Goal: Contribute content: Add original content to the website for others to see

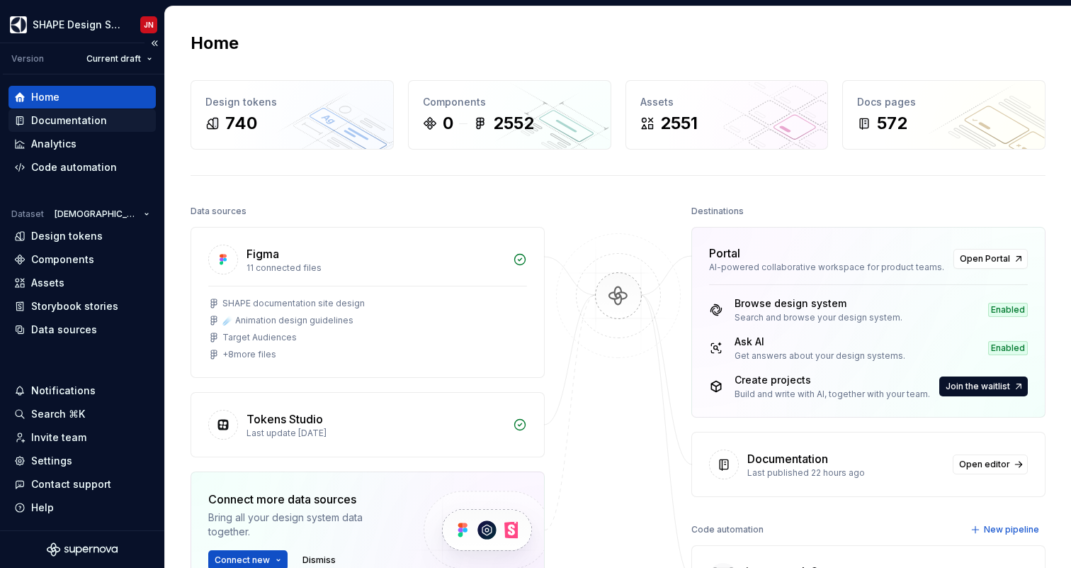
click at [81, 121] on div "Documentation" at bounding box center [69, 120] width 76 height 14
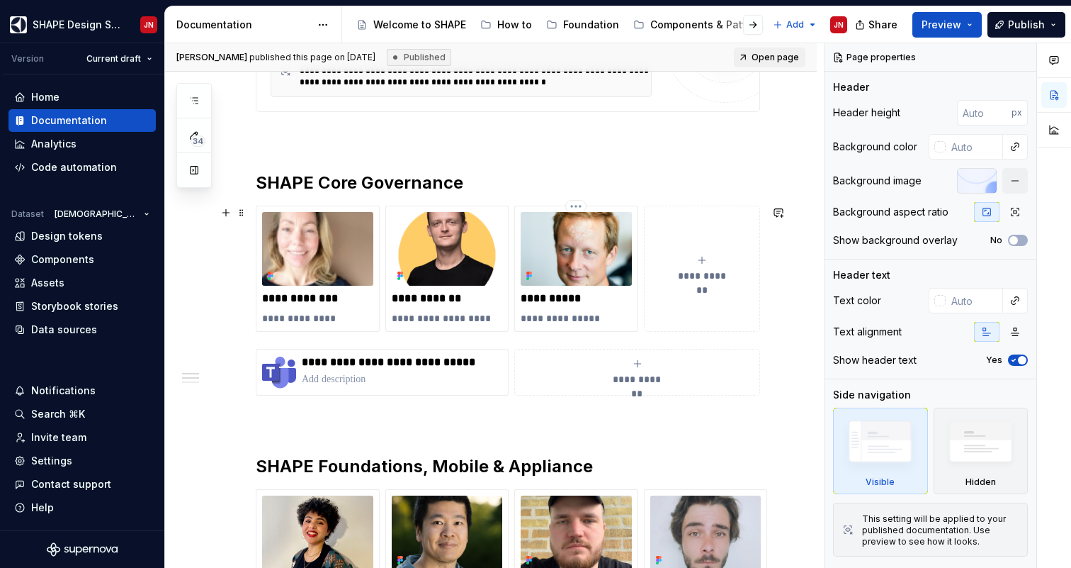
scroll to position [526, 0]
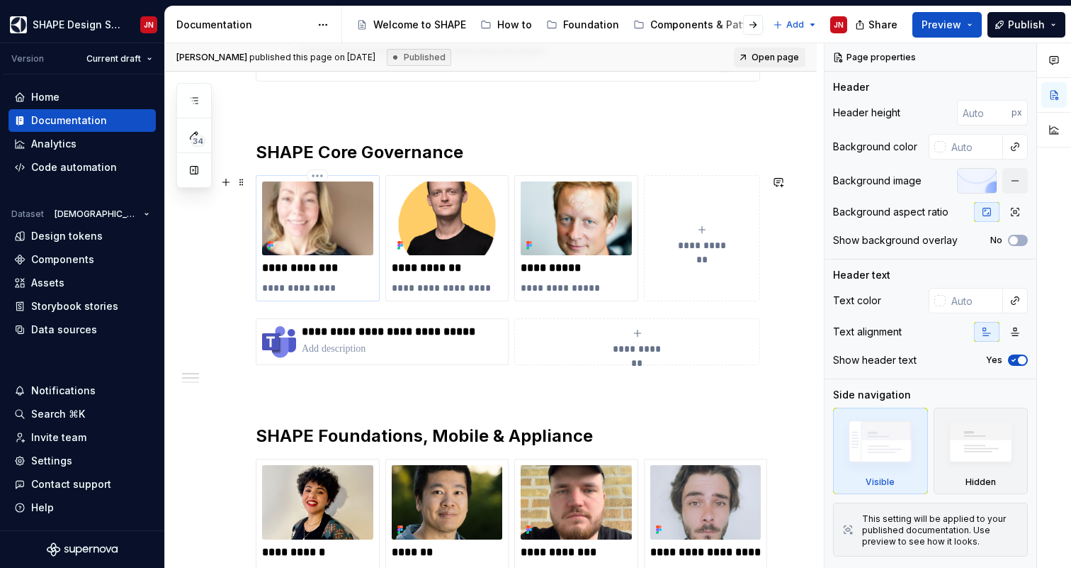
click at [346, 218] on img at bounding box center [317, 218] width 111 height 74
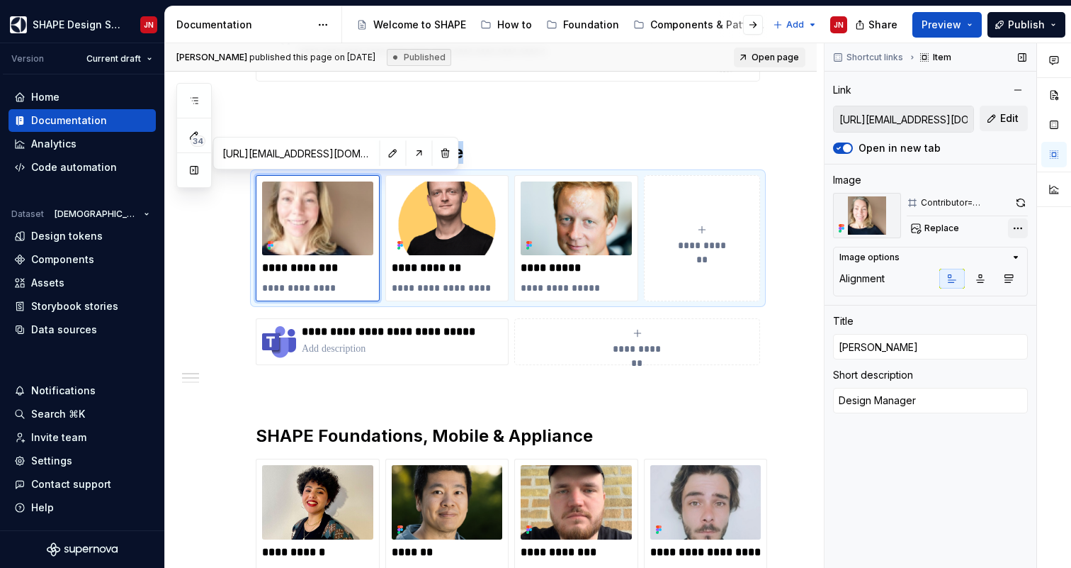
click at [1013, 230] on div "Comments Open comments No comments yet Select ‘Comment’ from the block context …" at bounding box center [948, 305] width 247 height 525
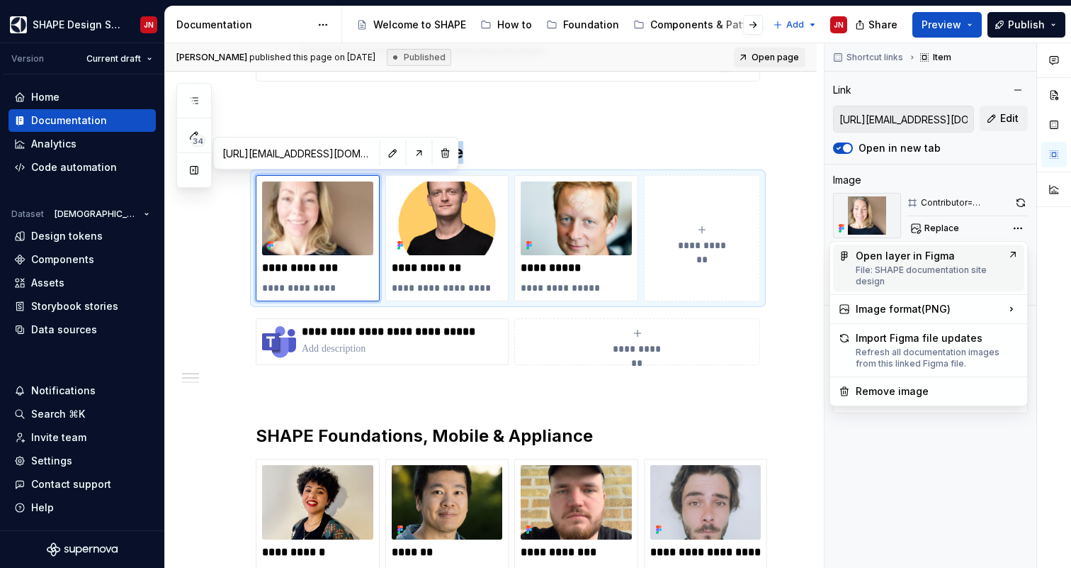
click at [979, 261] on div "Open layer in Figma File: SHAPE documentation site design" at bounding box center [929, 268] width 146 height 38
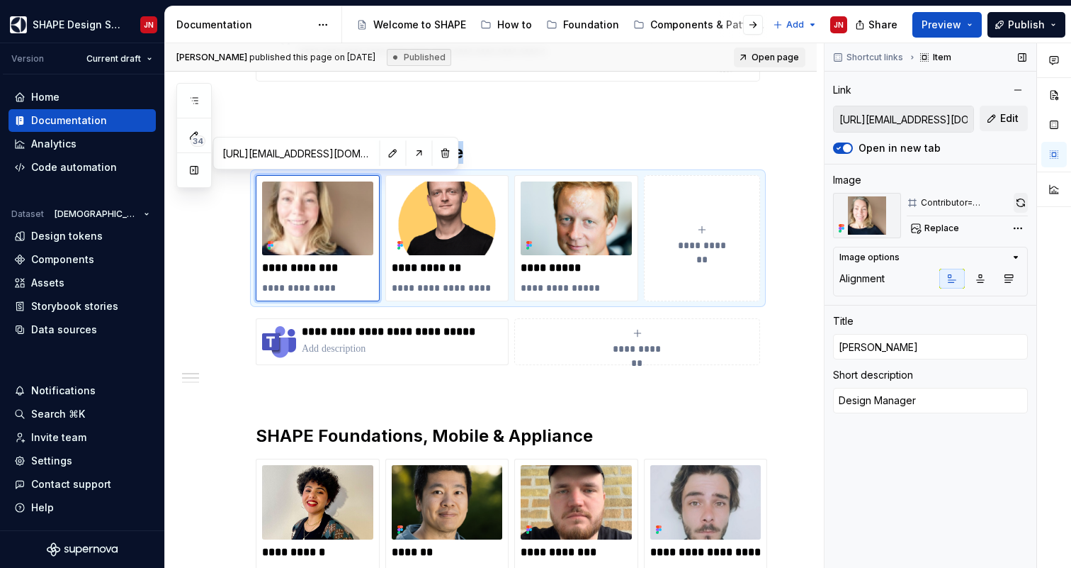
click at [1020, 202] on button "button" at bounding box center [1021, 203] width 14 height 20
click at [44, 333] on div "Data sources" at bounding box center [64, 329] width 66 height 14
type textarea "*"
type input "https://teams.microsoft.com/l/chat/0/0?users=robin.zounar@electrolux.com"
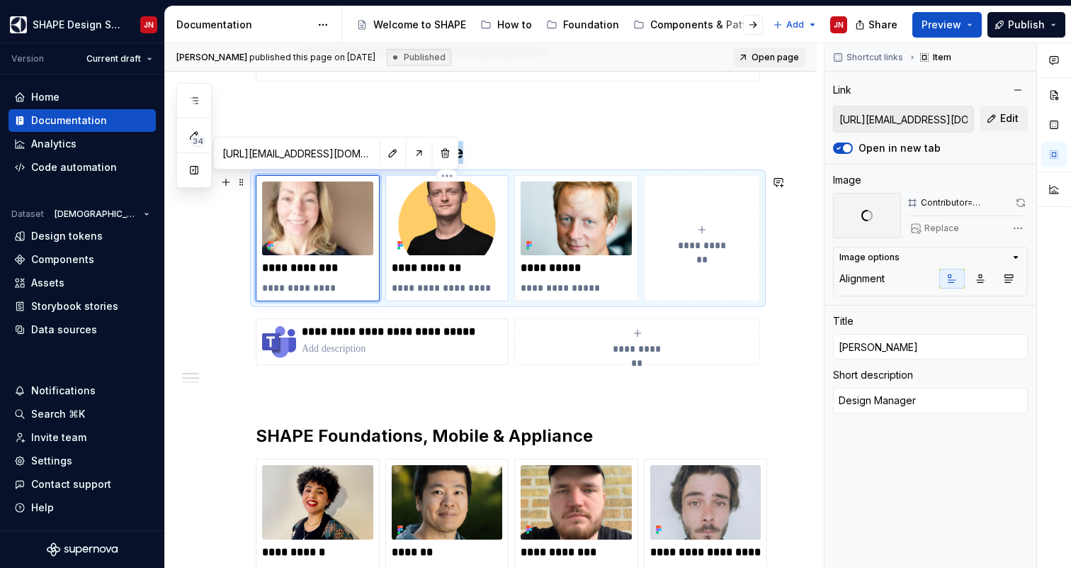
type input "Robin Zounar"
type textarea "Engineering Manager"
click at [456, 231] on img at bounding box center [447, 218] width 111 height 74
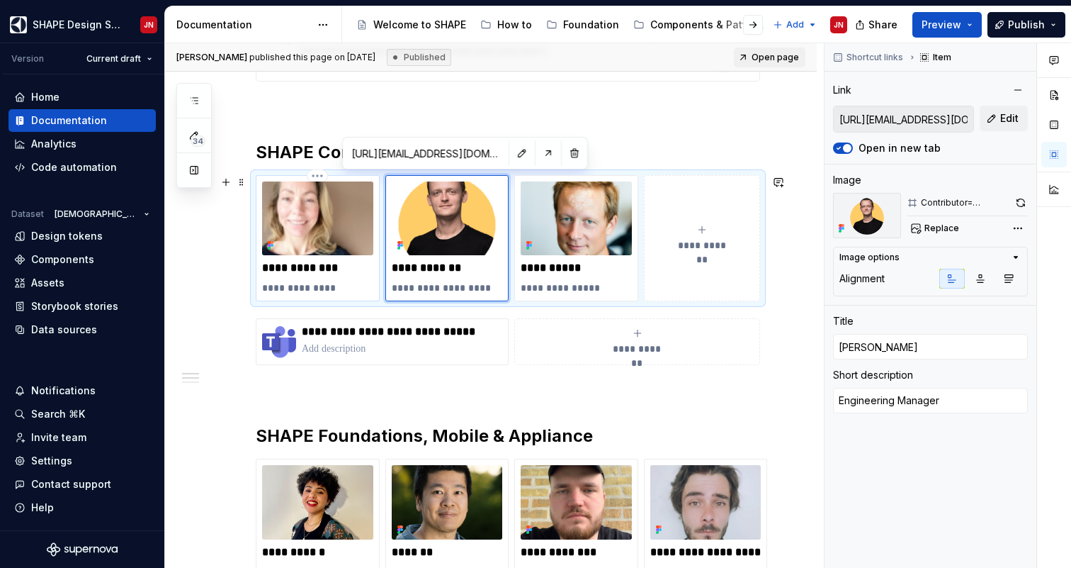
click at [328, 283] on p "**********" at bounding box center [317, 288] width 111 height 14
type textarea "*"
type input "https://teams.microsoft.com/l/chat/0/0?users=emma.laurentz@electrolux.com"
type input "Emma Laurentz"
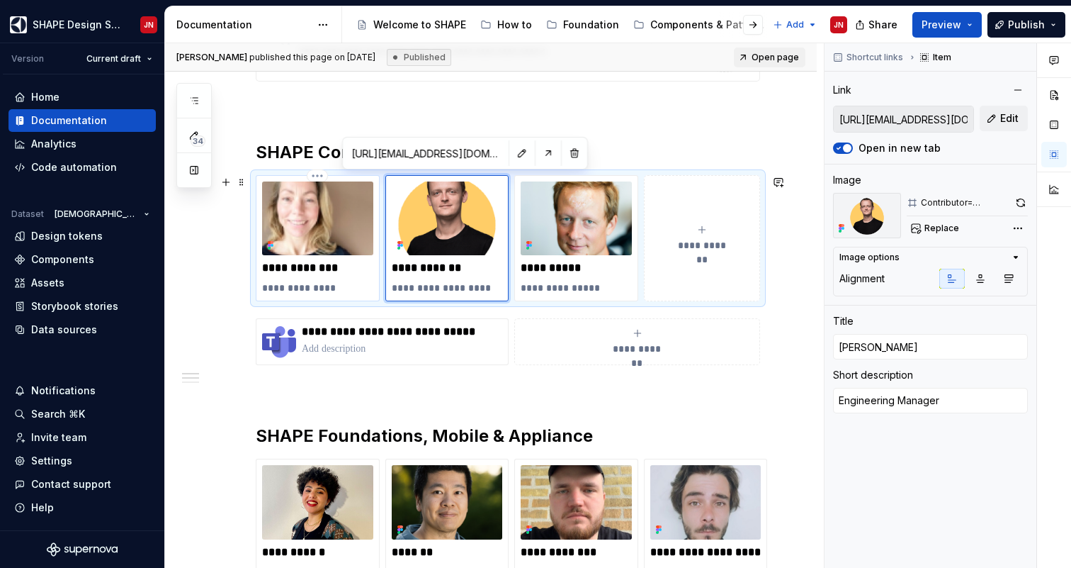
type textarea "Design Manager"
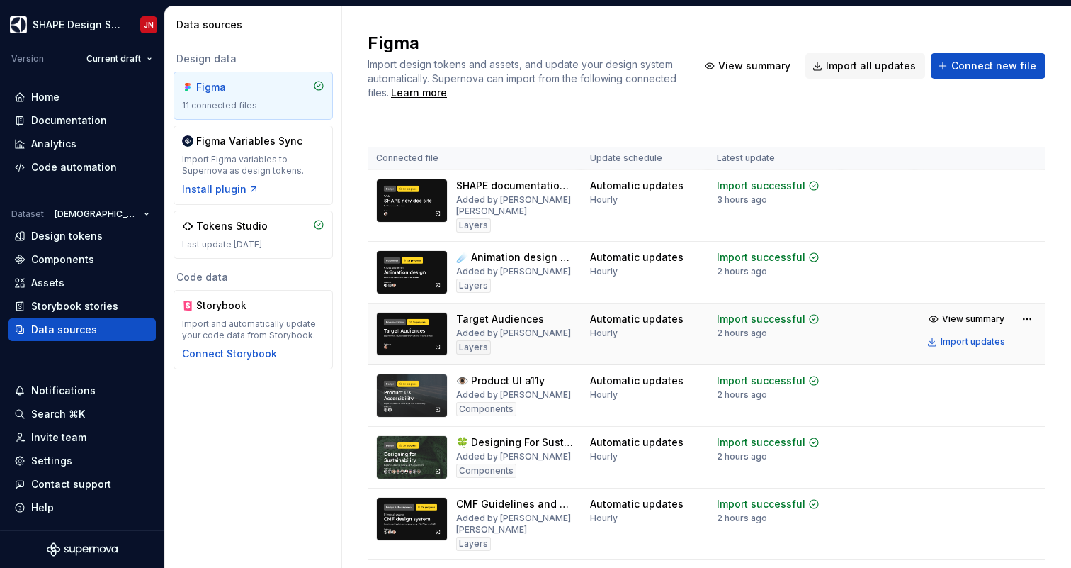
scroll to position [1, 0]
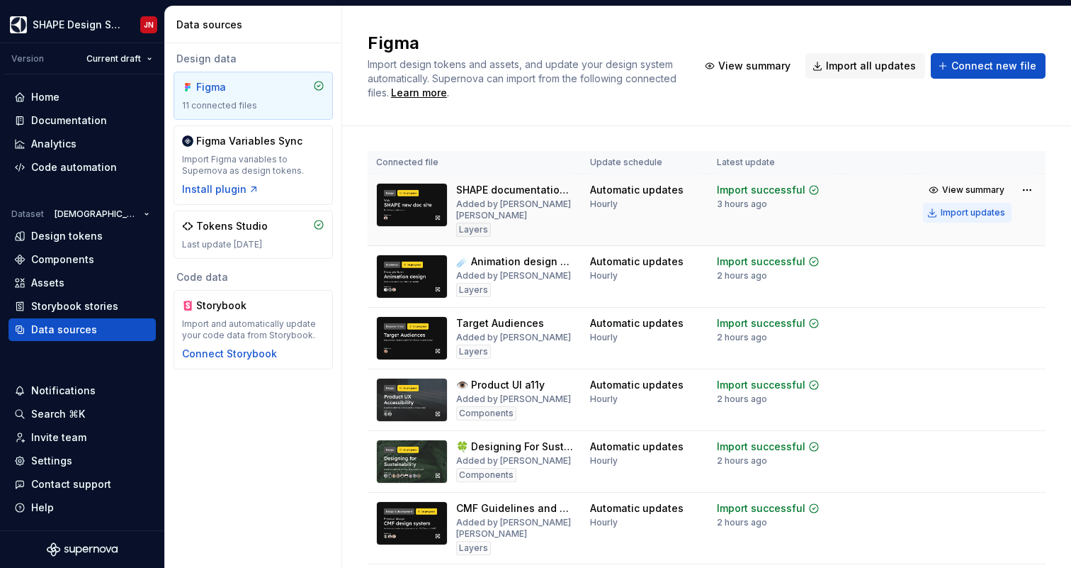
click at [974, 213] on div "Import updates" at bounding box center [973, 212] width 64 height 11
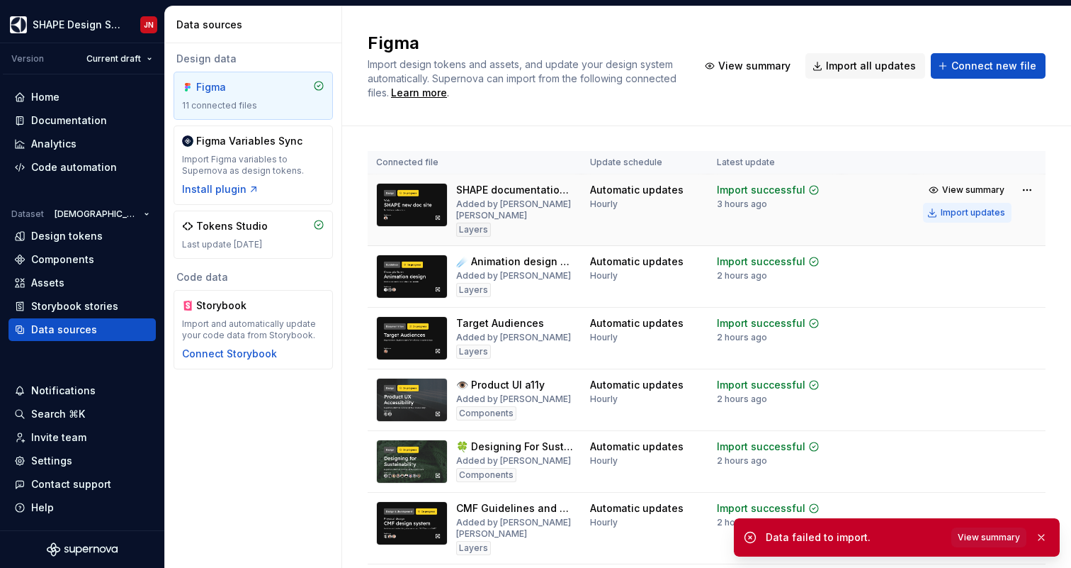
click at [961, 210] on div "Import updates" at bounding box center [973, 212] width 64 height 11
click at [990, 536] on span "View summary" at bounding box center [989, 536] width 62 height 11
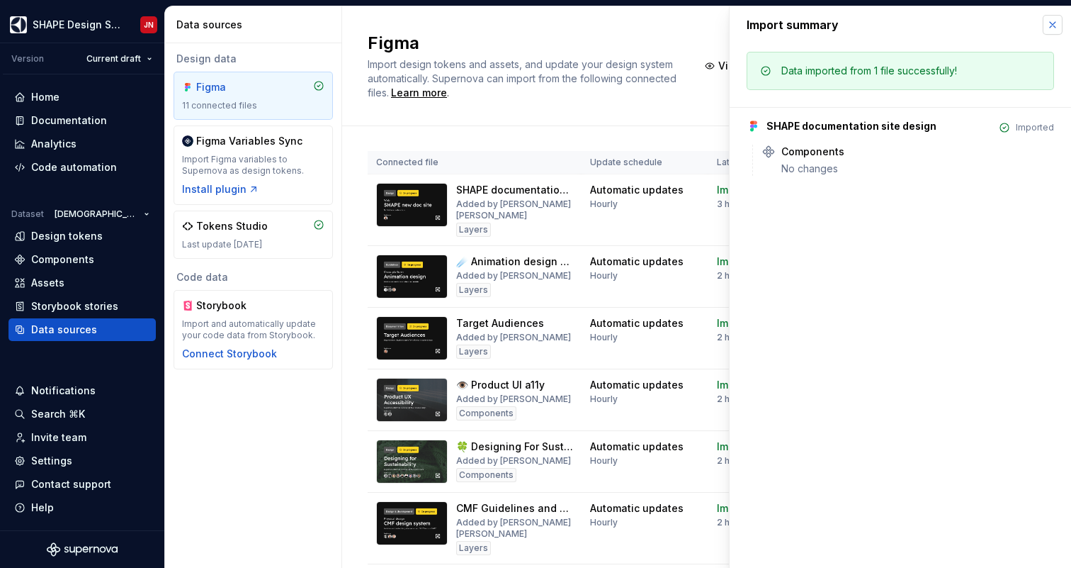
click at [1057, 23] on button "button" at bounding box center [1053, 25] width 20 height 20
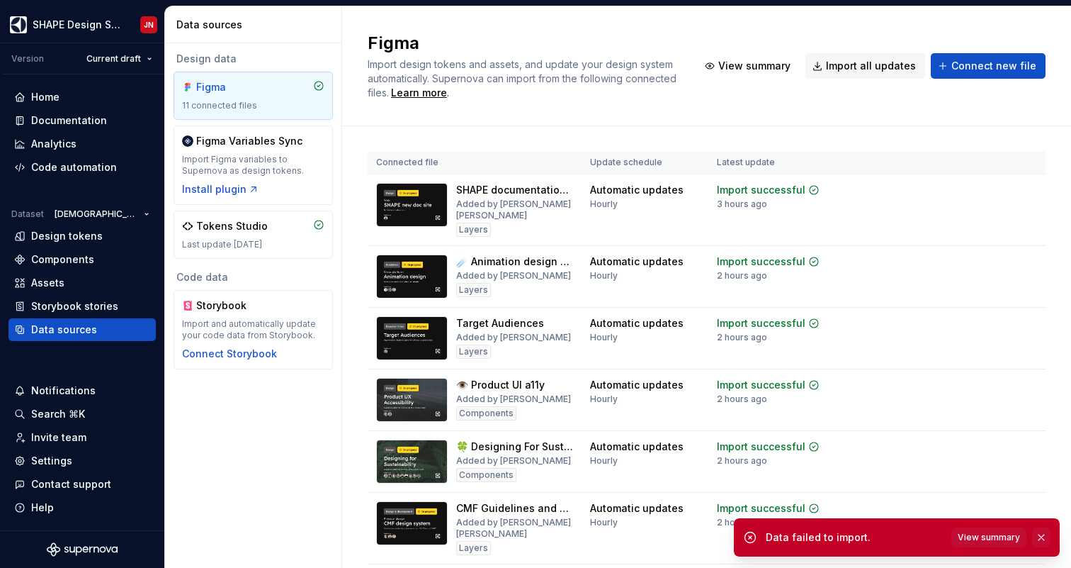
click at [1038, 536] on button "button" at bounding box center [1041, 537] width 18 height 20
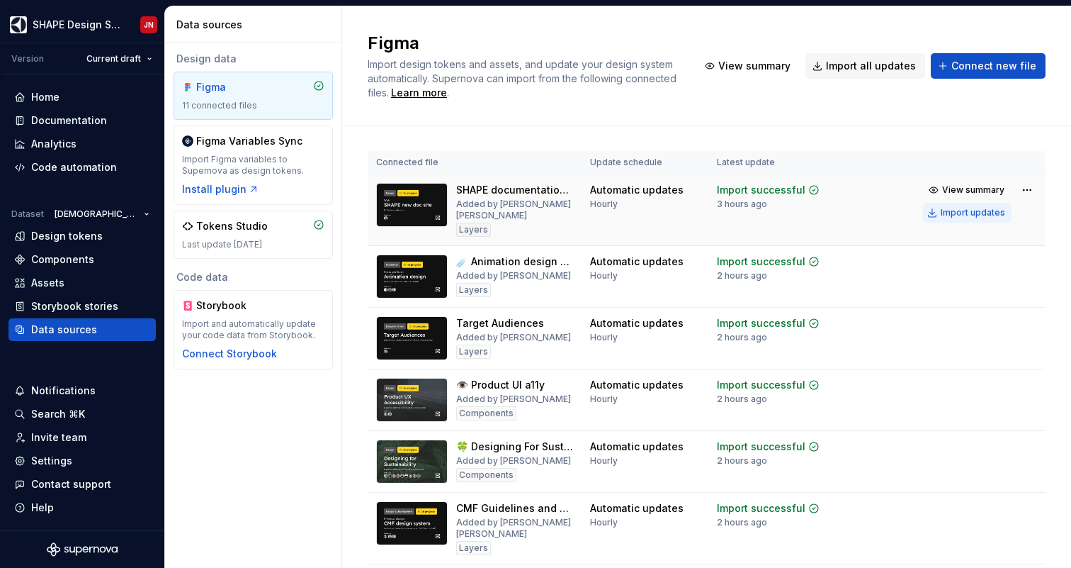
click at [968, 216] on div "Import updates" at bounding box center [973, 212] width 64 height 11
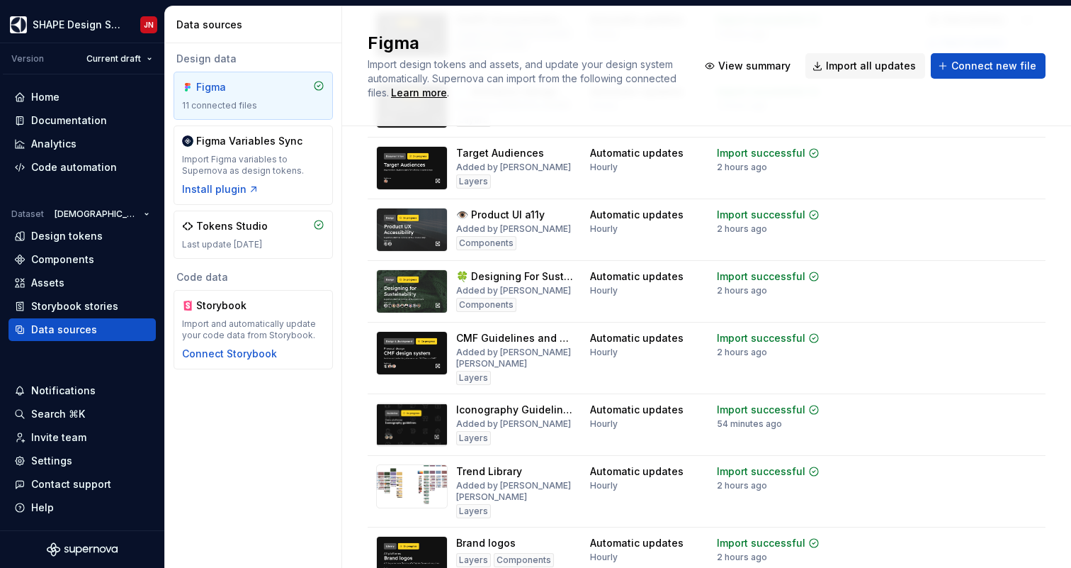
scroll to position [0, 0]
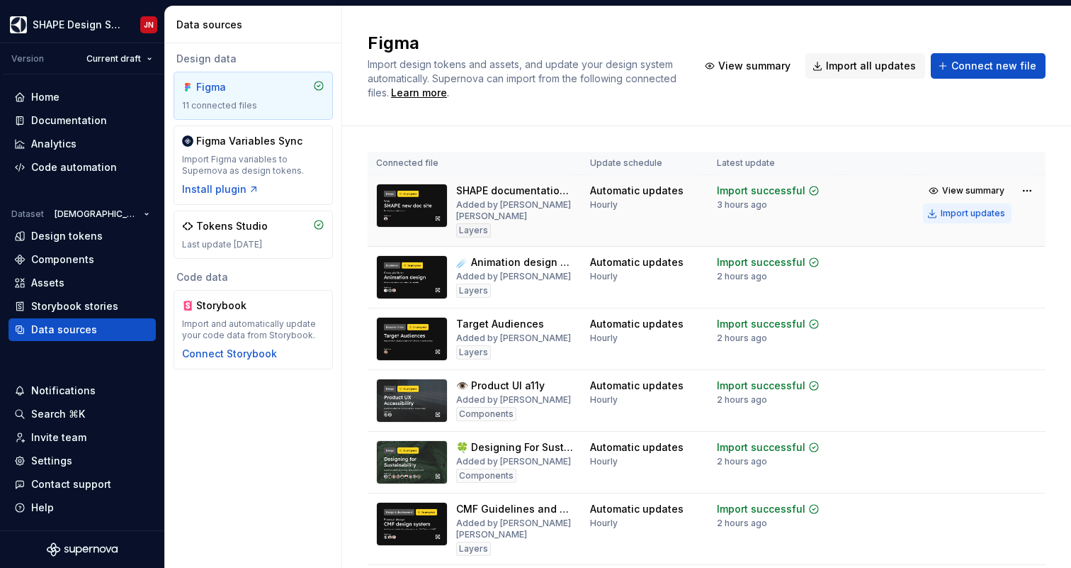
click at [990, 215] on div "Import updates" at bounding box center [973, 213] width 64 height 11
click at [769, 69] on span "View summary" at bounding box center [755, 66] width 72 height 14
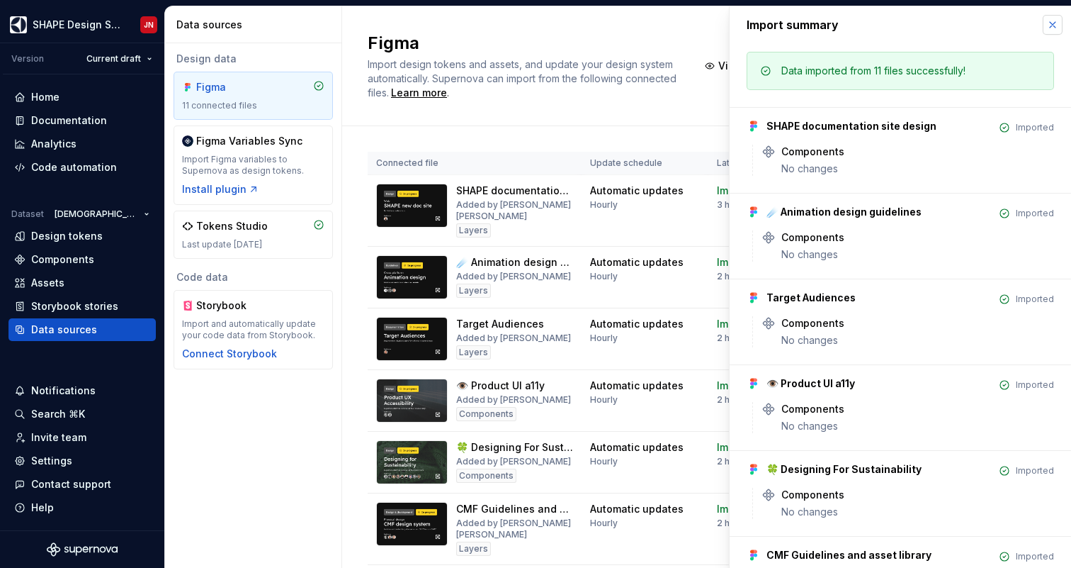
click at [1054, 25] on button "button" at bounding box center [1053, 25] width 20 height 20
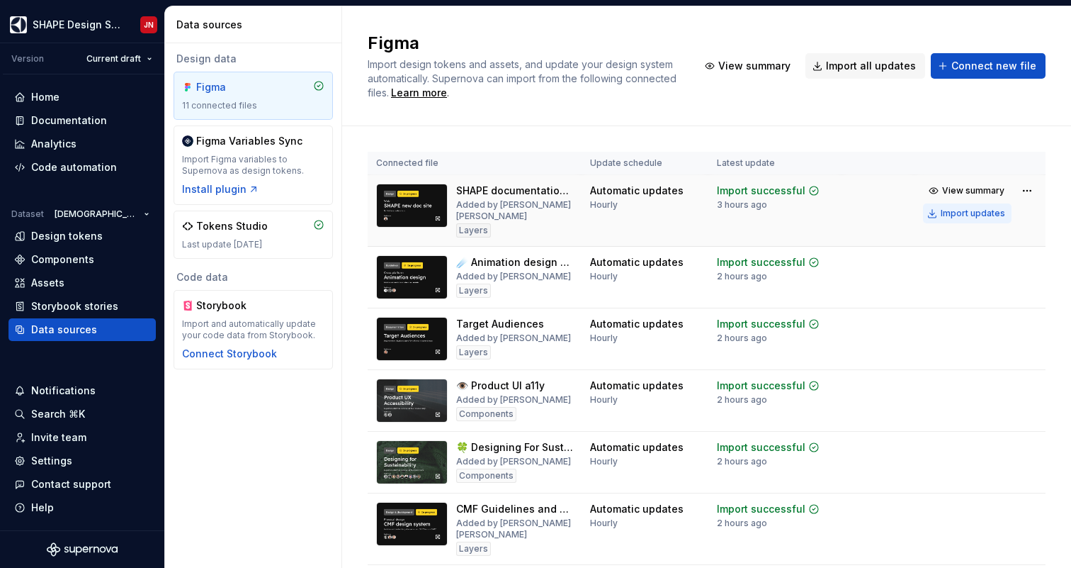
click at [974, 215] on div "Import updates" at bounding box center [973, 213] width 64 height 11
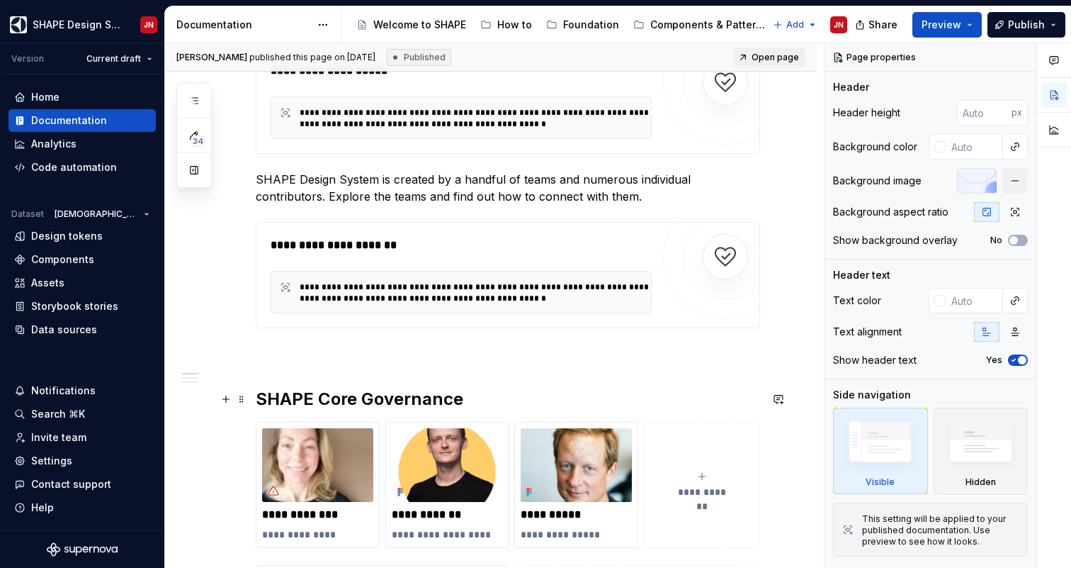
scroll to position [297, 0]
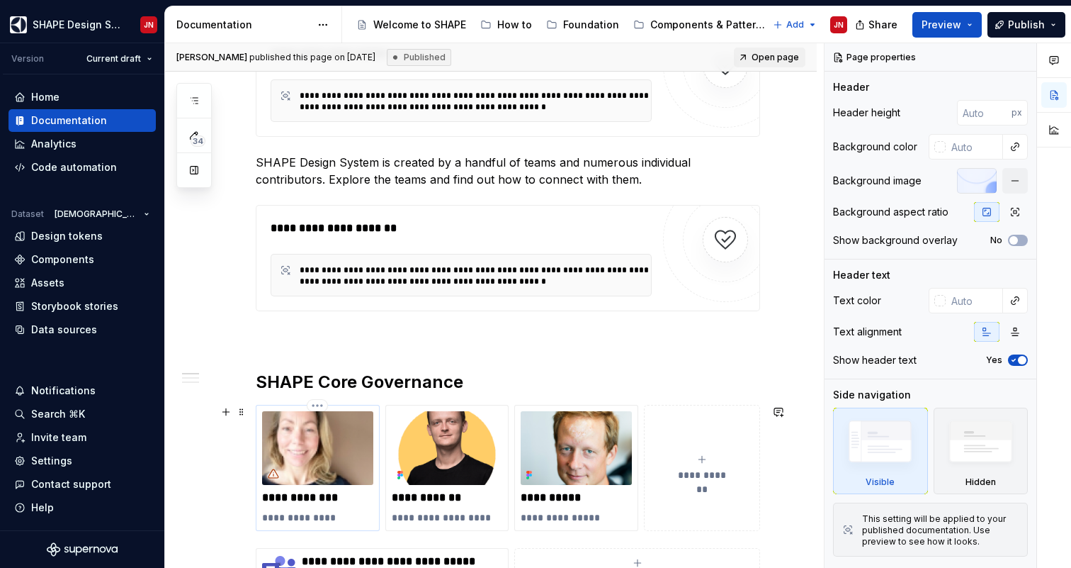
click at [340, 503] on p "**********" at bounding box center [317, 497] width 111 height 14
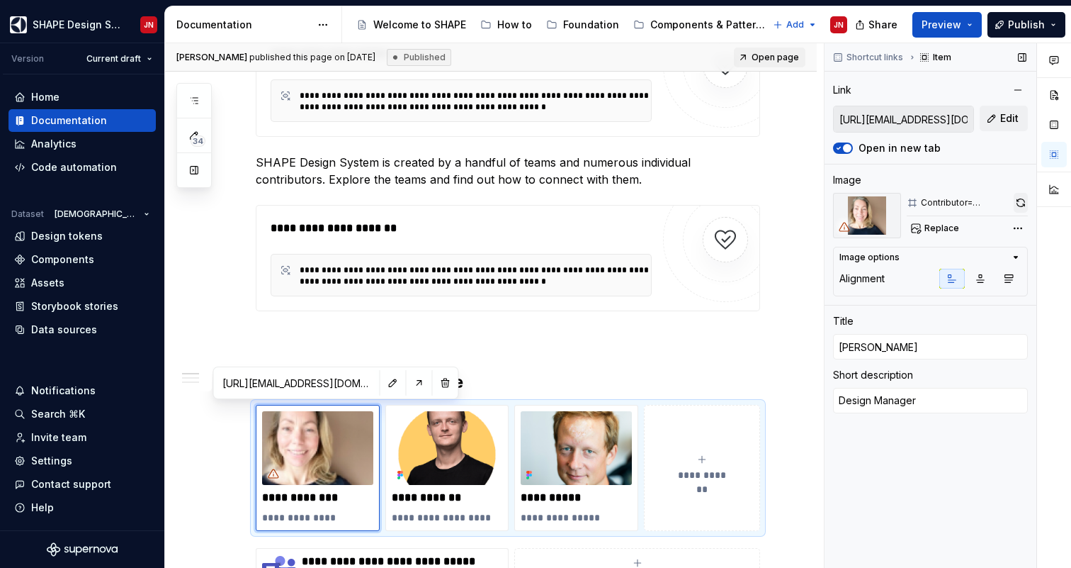
click at [1024, 204] on button "button" at bounding box center [1021, 203] width 14 height 20
type textarea "*"
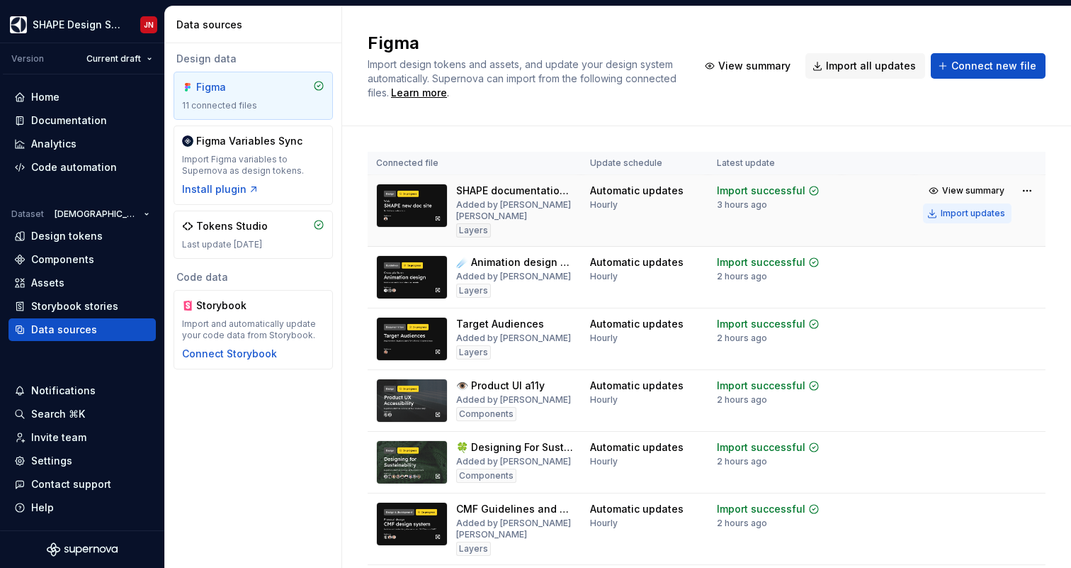
click at [980, 217] on div "Import updates" at bounding box center [973, 213] width 64 height 11
click at [962, 215] on div "Import updates" at bounding box center [973, 213] width 64 height 11
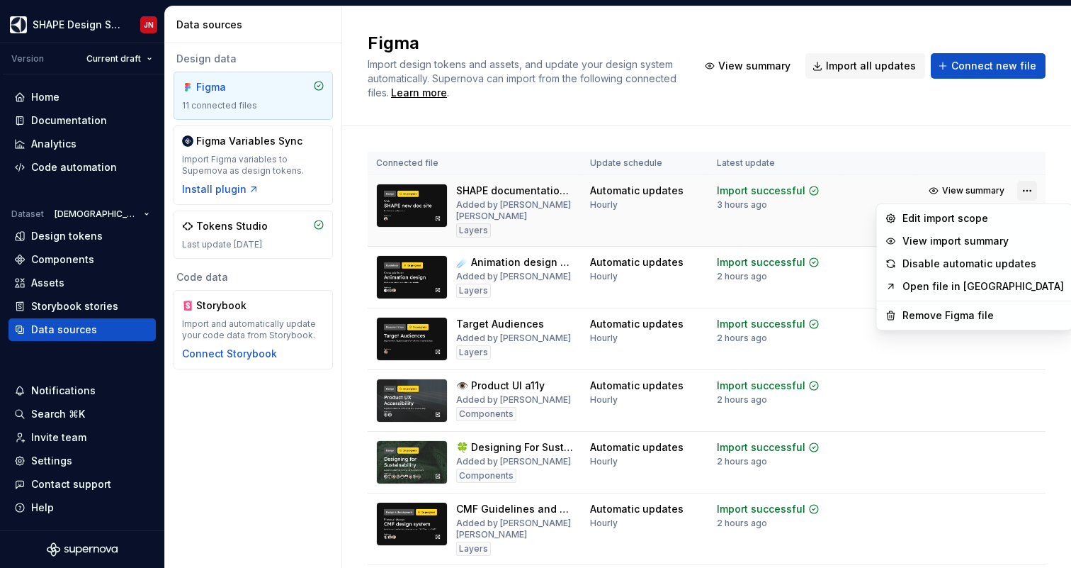
click at [1030, 190] on html "SHAPE Design System JN Version Current draft Home Documentation Analytics Code …" at bounding box center [535, 284] width 1071 height 568
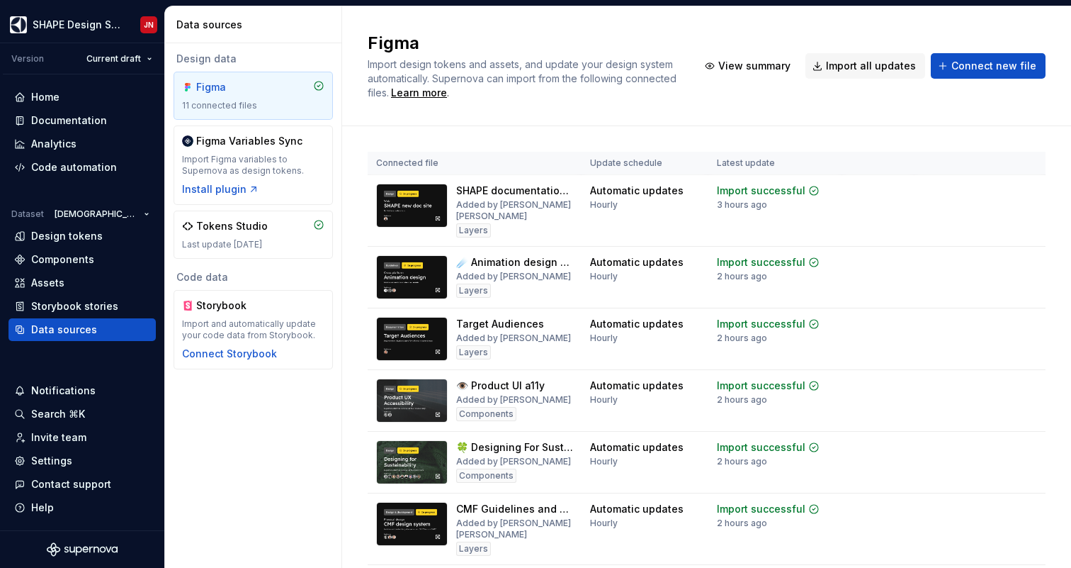
click at [889, 118] on html "SHAPE Design System JN Version Current draft Home Documentation Analytics Code …" at bounding box center [535, 284] width 1071 height 568
click at [963, 216] on div "Import updates" at bounding box center [973, 213] width 64 height 11
click at [972, 215] on div "Import updates" at bounding box center [973, 213] width 64 height 11
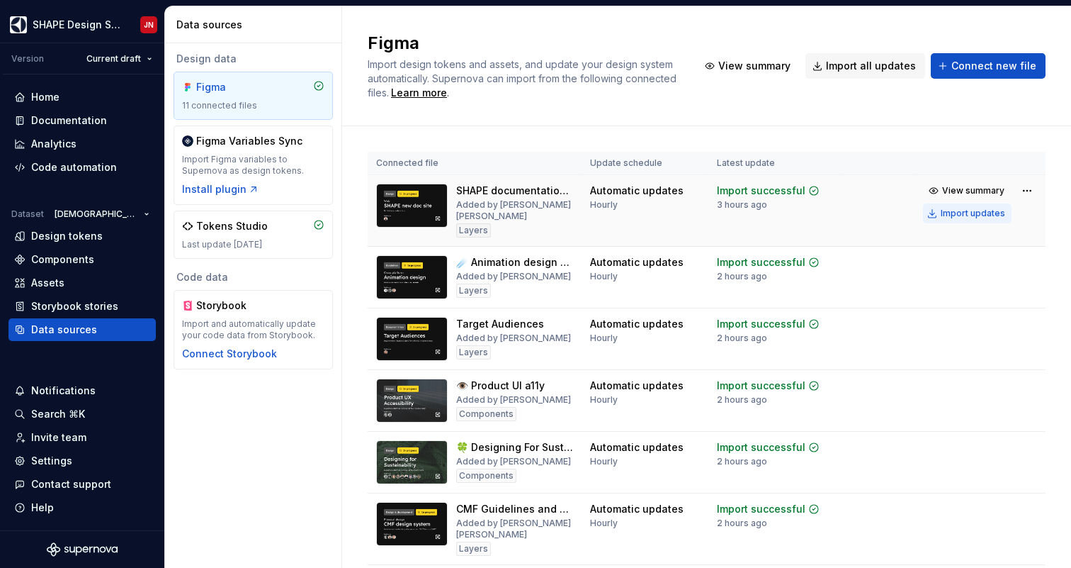
click at [972, 215] on div "Import updates" at bounding box center [973, 213] width 64 height 11
click at [958, 218] on div "Import updates" at bounding box center [973, 213] width 64 height 11
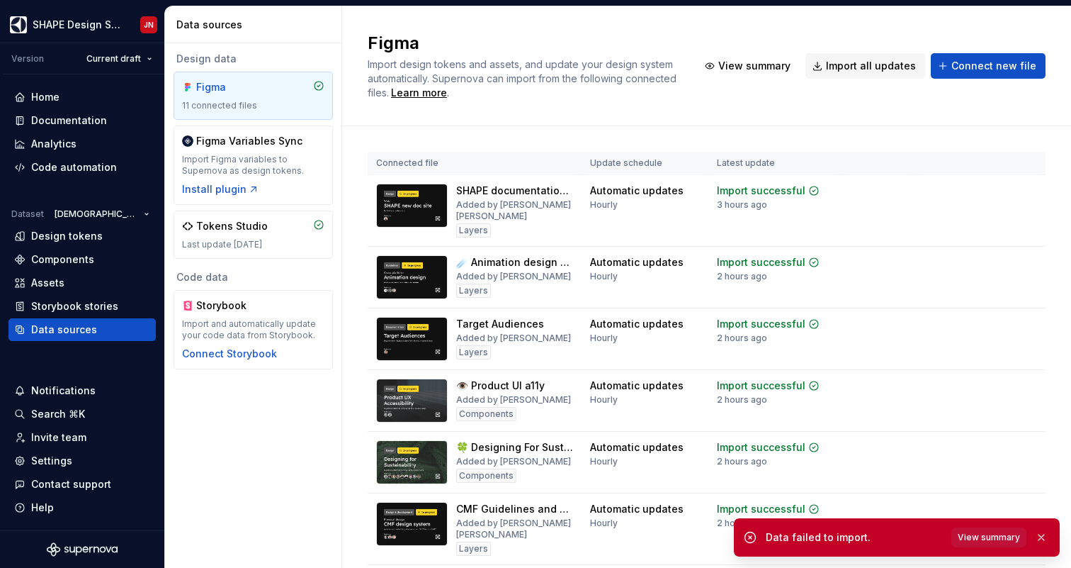
click at [983, 536] on span "View summary" at bounding box center [989, 536] width 62 height 11
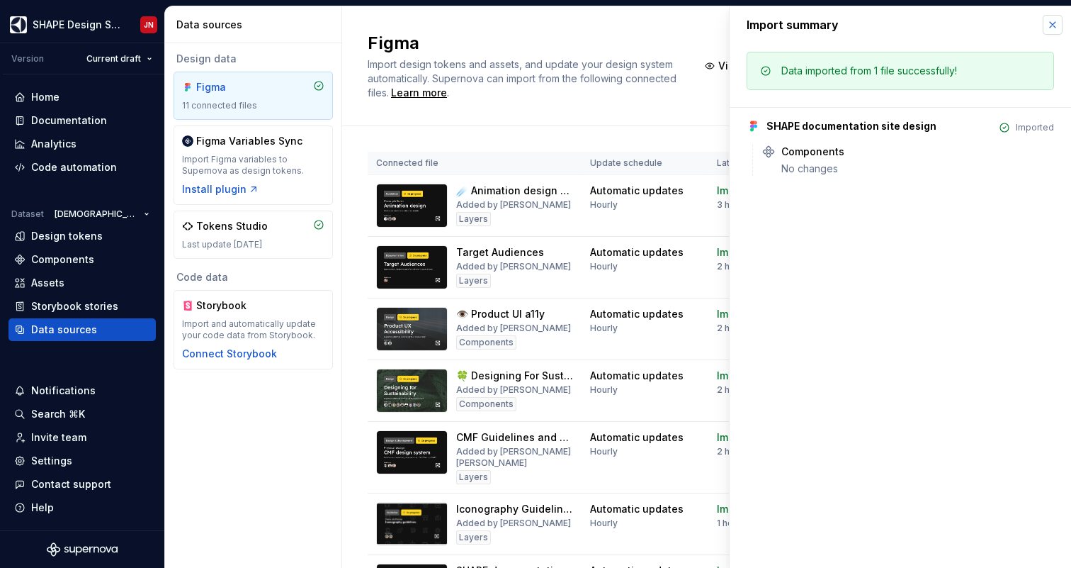
click at [1058, 23] on button "button" at bounding box center [1053, 25] width 20 height 20
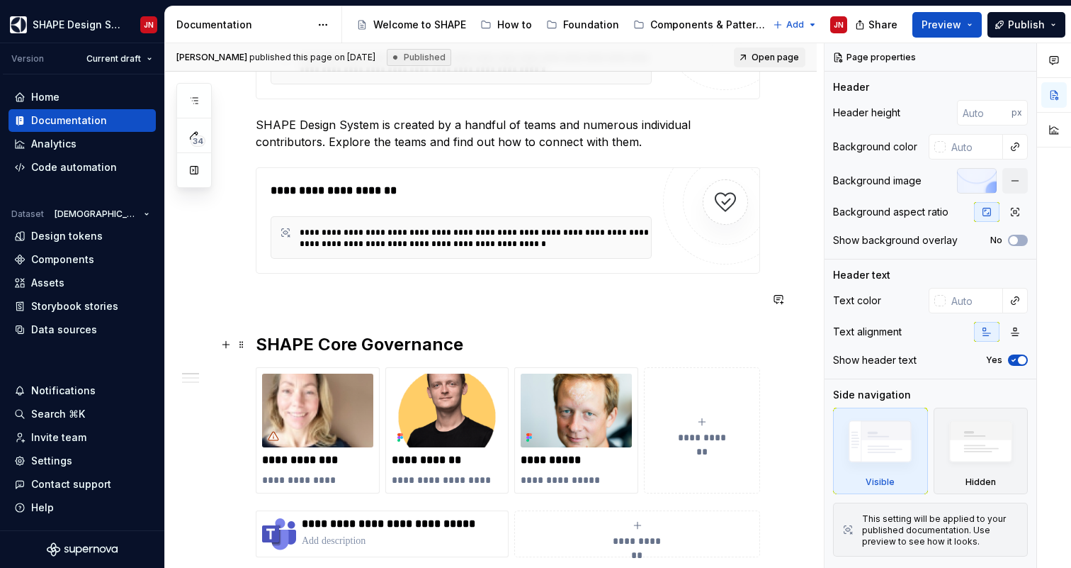
scroll to position [390, 0]
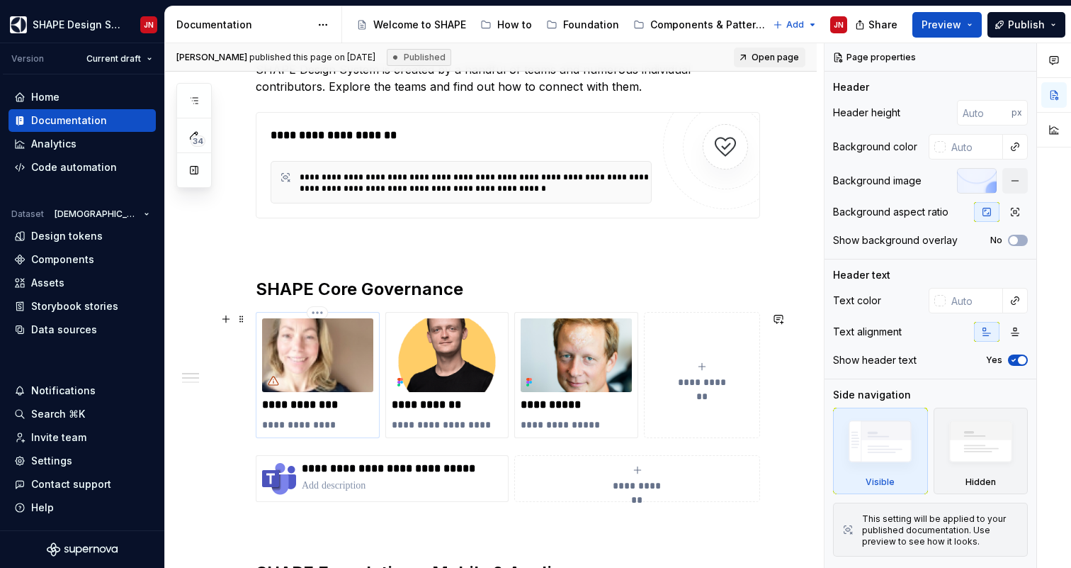
click at [329, 410] on p "**********" at bounding box center [317, 405] width 111 height 14
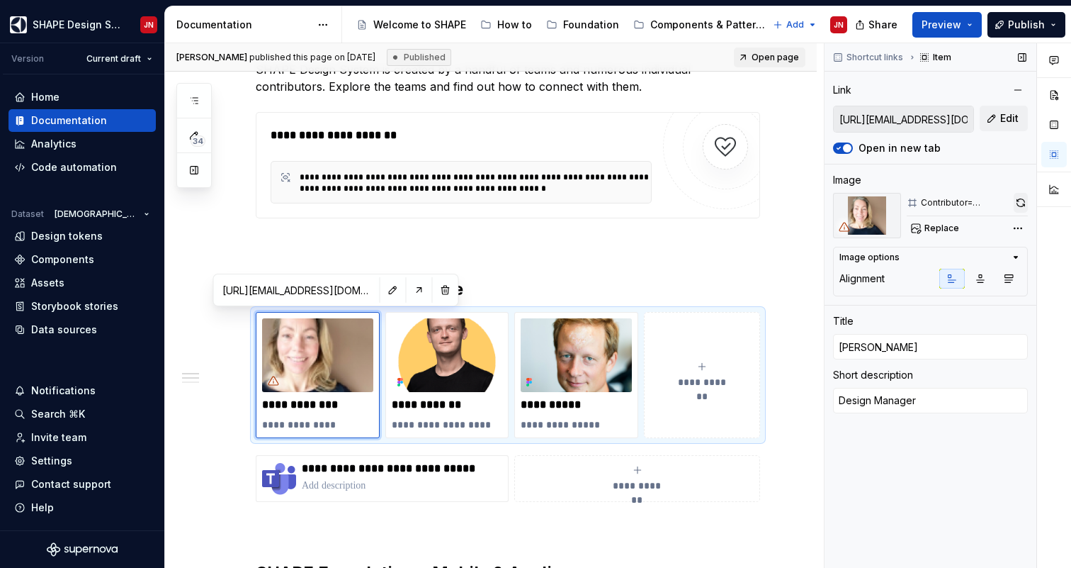
click at [1022, 205] on button "button" at bounding box center [1021, 203] width 14 height 20
type textarea "*"
type input "https://teams.microsoft.com/l/chat/0/0?users=robin.zounar@electrolux.com"
type input "Robin Zounar"
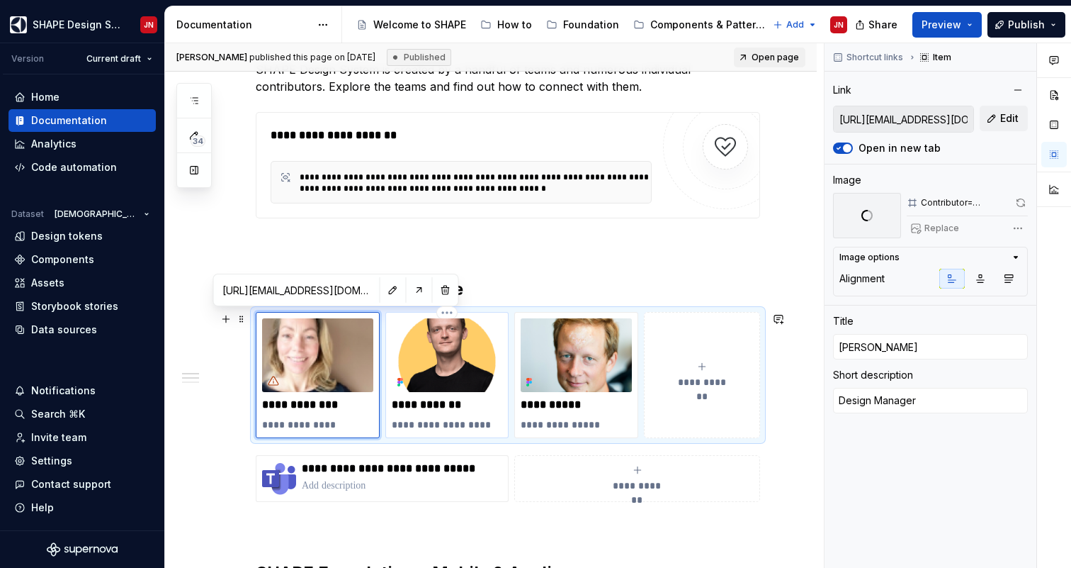
type textarea "Engineering Manager"
click at [460, 365] on img at bounding box center [447, 355] width 111 height 74
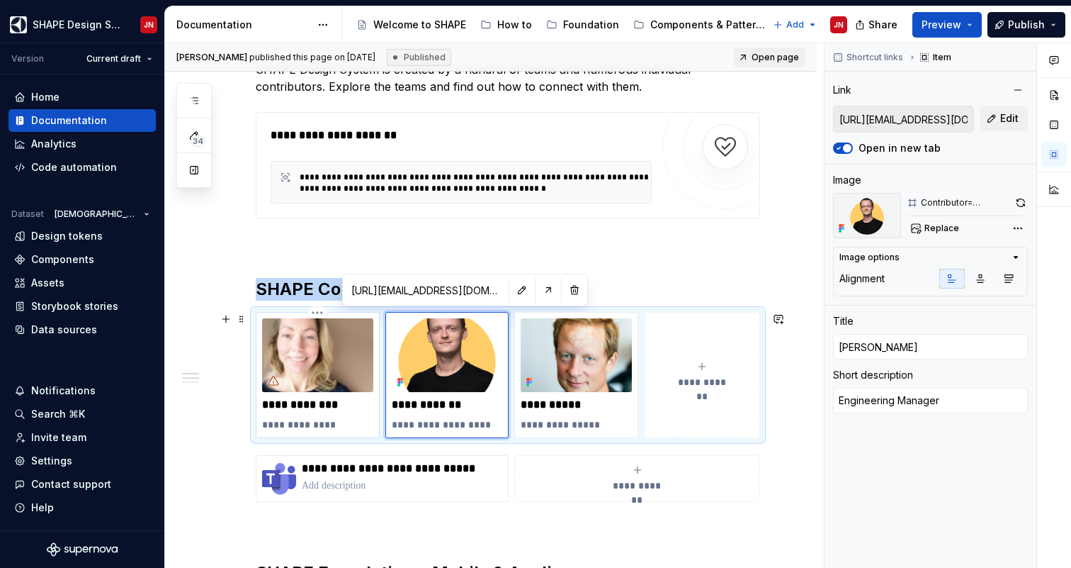
type textarea "*"
type input "https://teams.microsoft.com/l/chat/0/0?users=emma.laurentz@electrolux.com"
type input "Emma Laurentz"
type textarea "Design Manager"
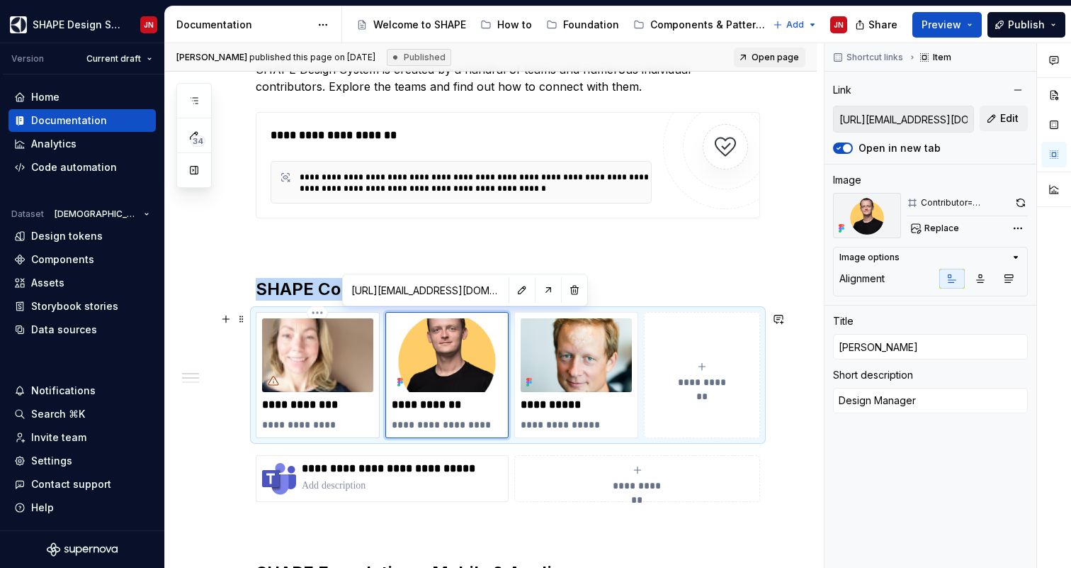
click at [311, 371] on img at bounding box center [317, 355] width 111 height 74
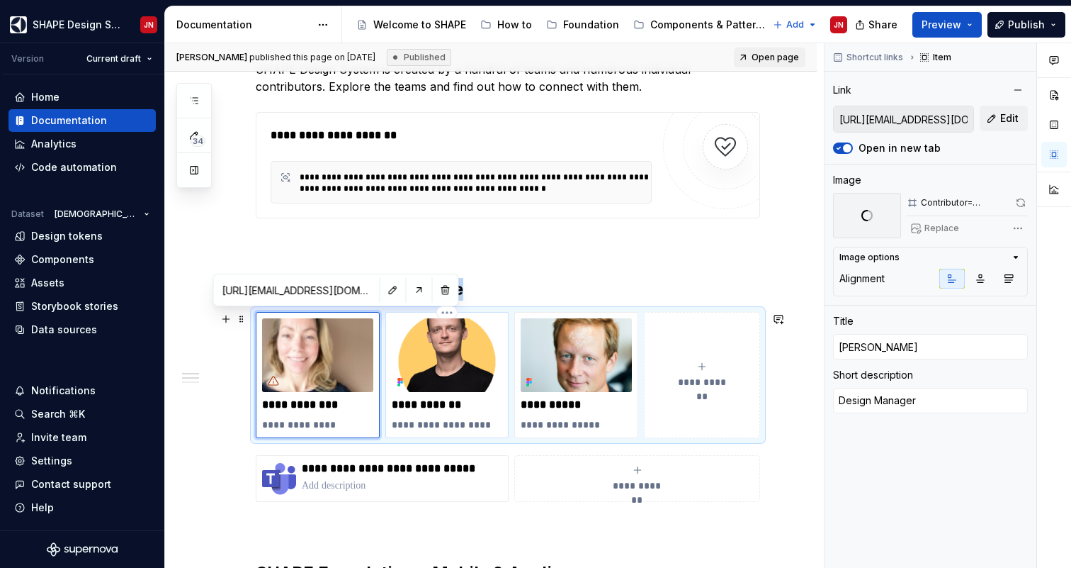
type textarea "*"
type input "https://teams.microsoft.com/l/chat/0/0?users=robin.zounar@electrolux.com"
type input "Robin Zounar"
type textarea "Engineering Manager"
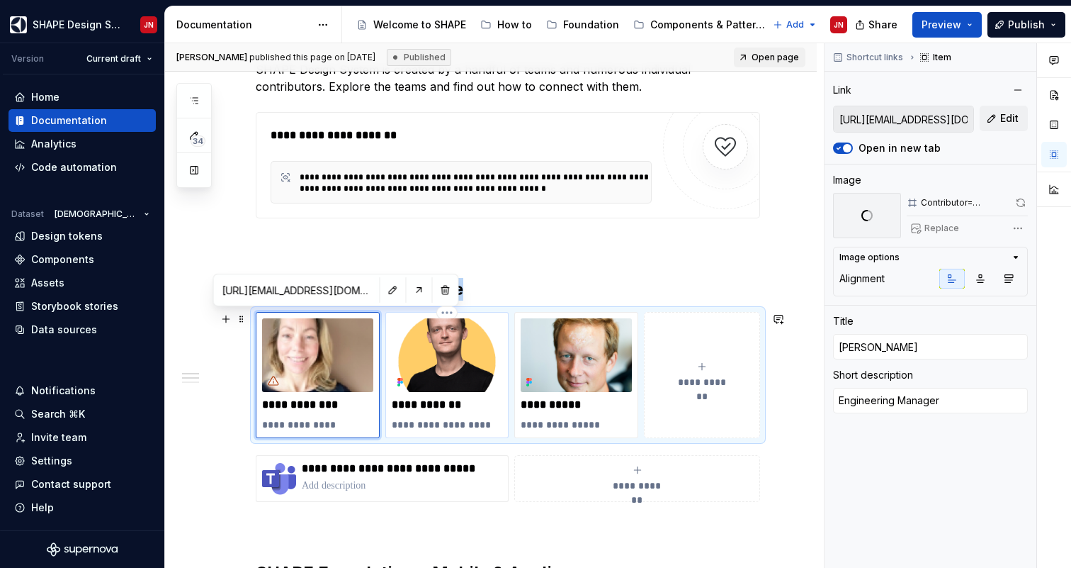
click at [419, 368] on img at bounding box center [447, 355] width 111 height 74
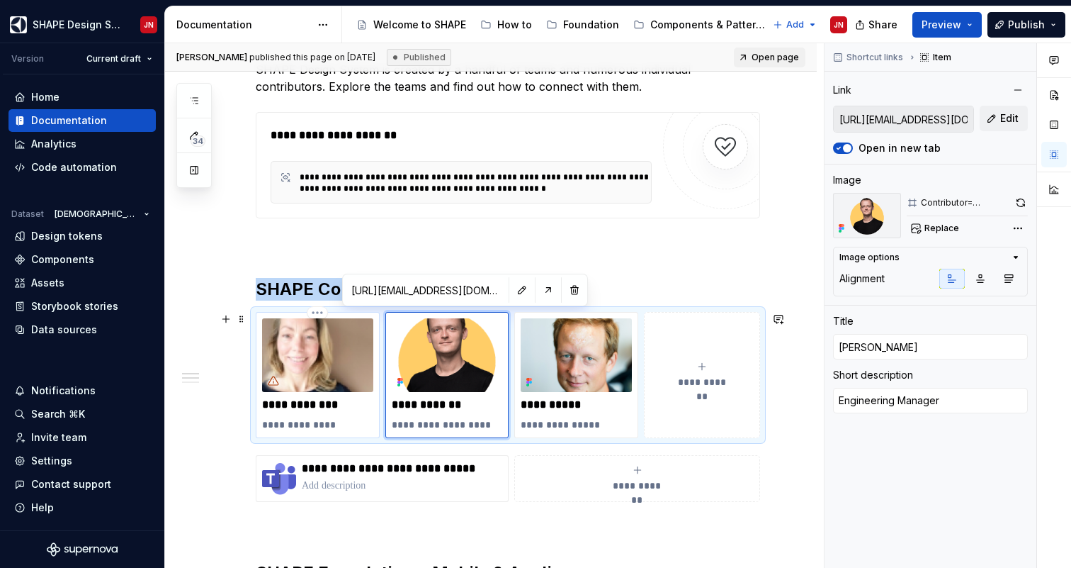
type textarea "*"
type input "https://teams.microsoft.com/l/chat/0/0?users=emma.laurentz@electrolux.com"
type input "Emma Laurentz"
type textarea "Design Manager"
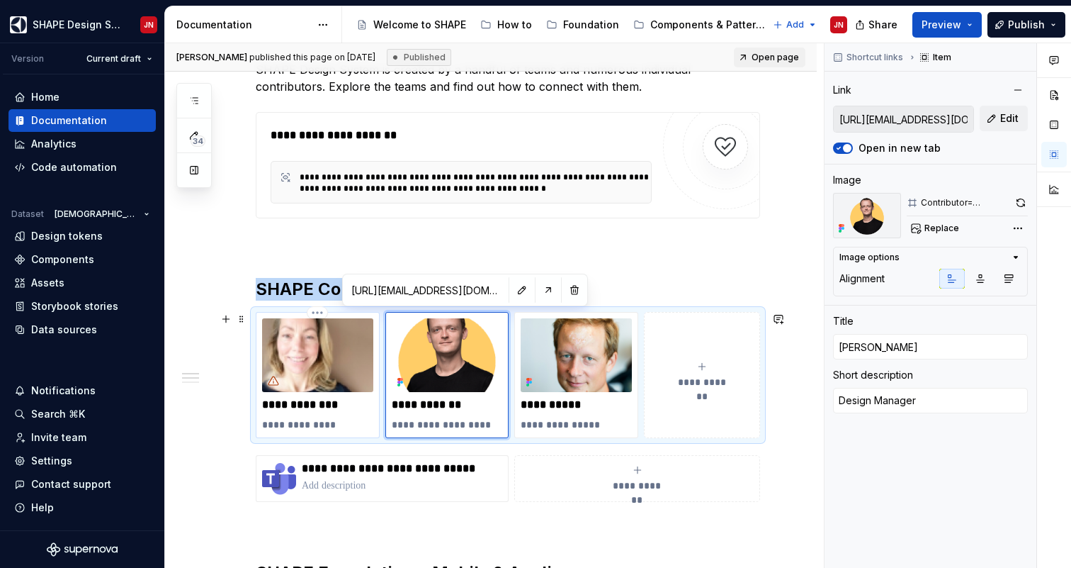
click at [332, 373] on img at bounding box center [317, 355] width 111 height 74
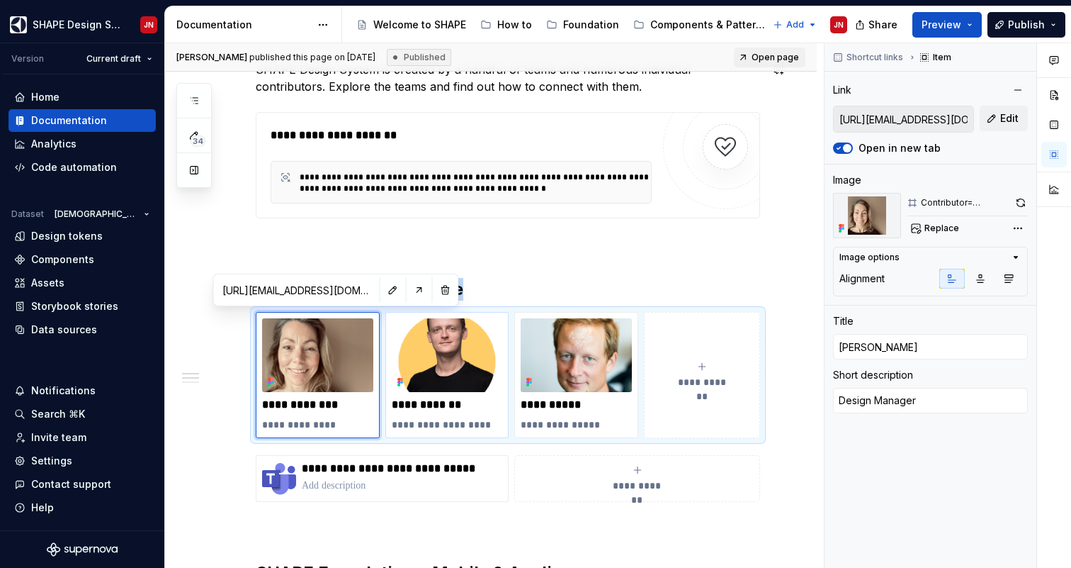
type textarea "*"
click at [478, 287] on h2 "SHAPE Core Governance" at bounding box center [508, 289] width 505 height 23
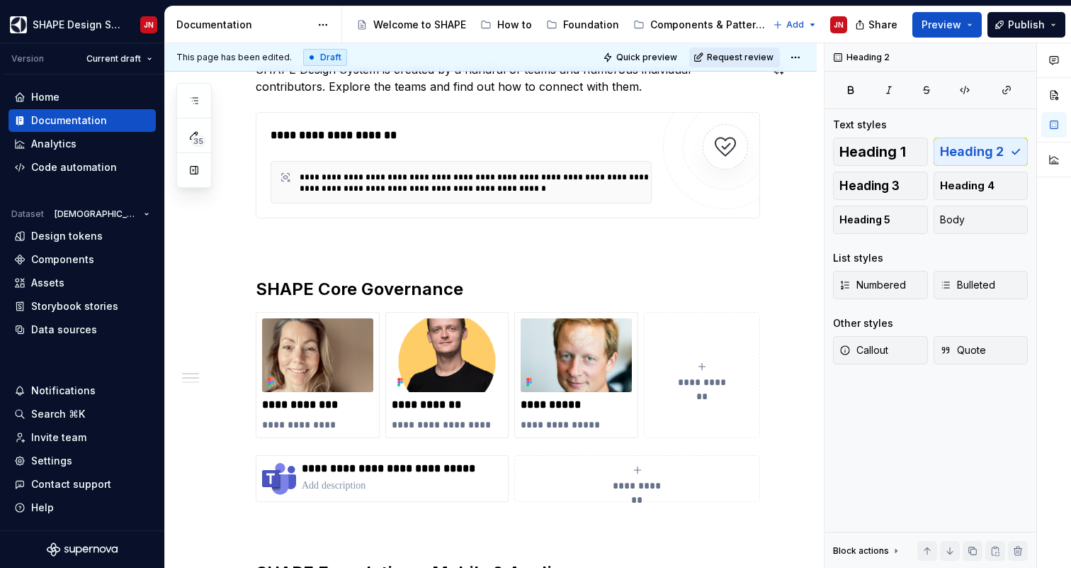
click at [751, 55] on span "Request review" at bounding box center [740, 57] width 67 height 11
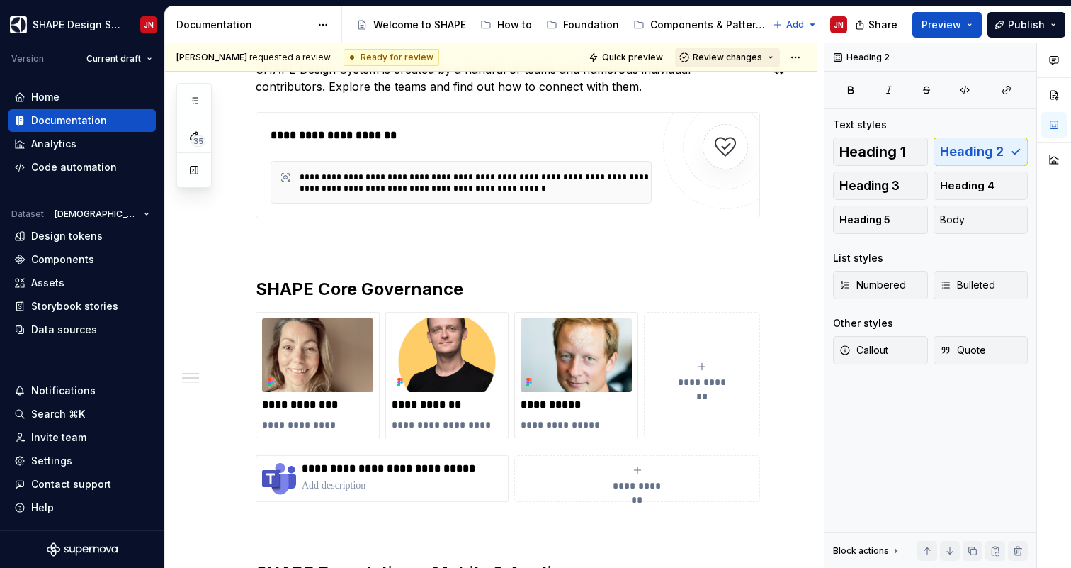
click at [762, 55] on span "Review changes" at bounding box center [727, 57] width 69 height 11
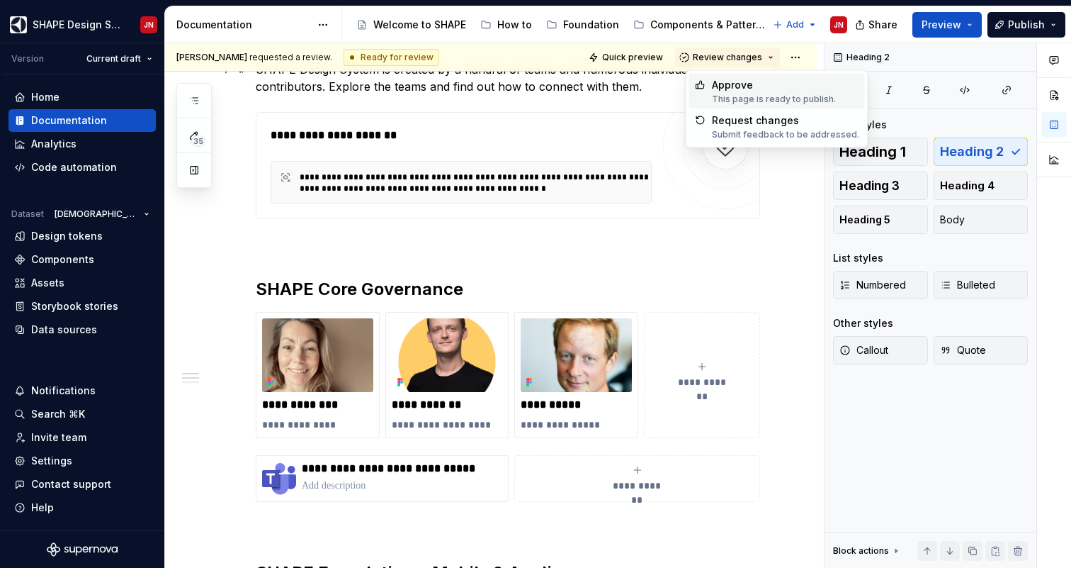
click at [786, 90] on div "Approve" at bounding box center [774, 85] width 124 height 14
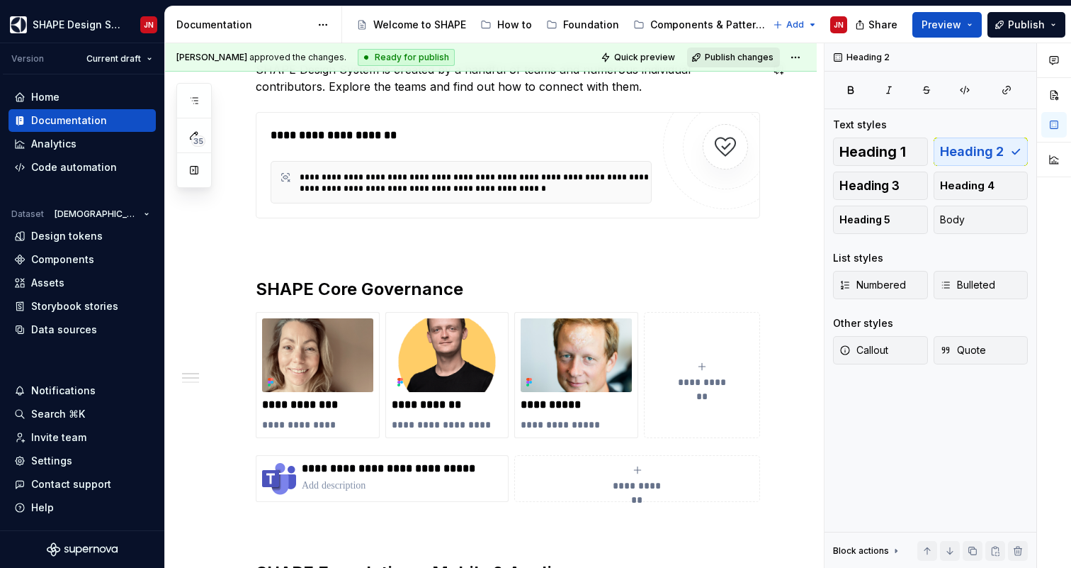
click at [752, 58] on span "Publish changes" at bounding box center [739, 57] width 69 height 11
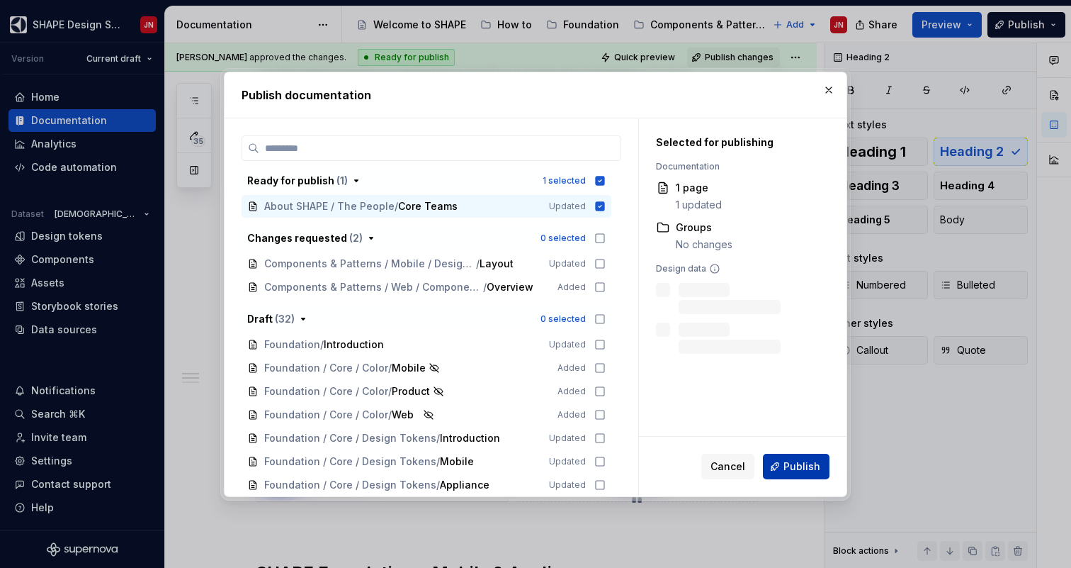
click at [809, 468] on span "Publish" at bounding box center [802, 466] width 37 height 14
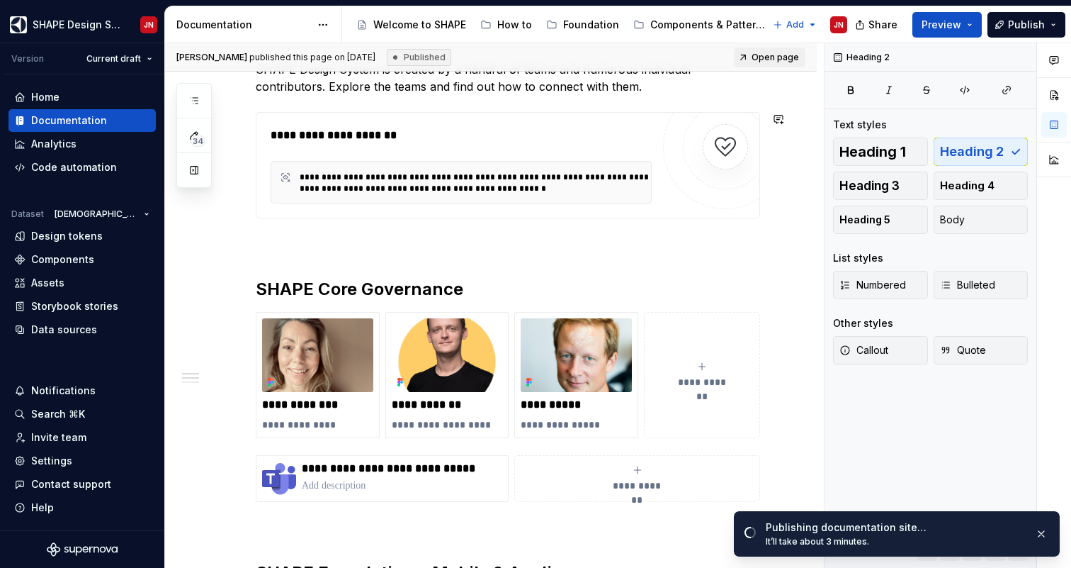
type textarea "*"
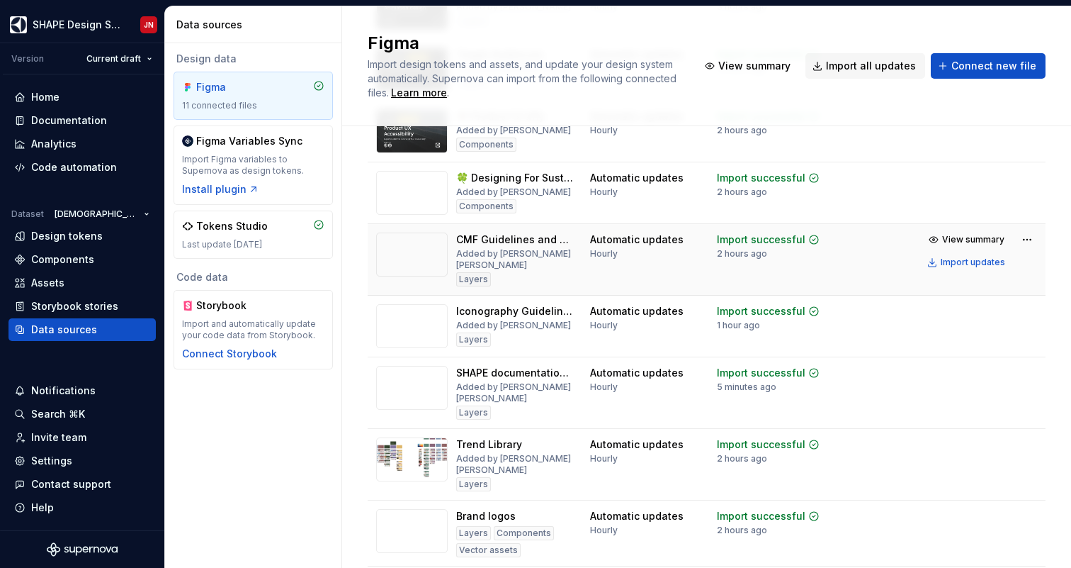
scroll to position [383, 0]
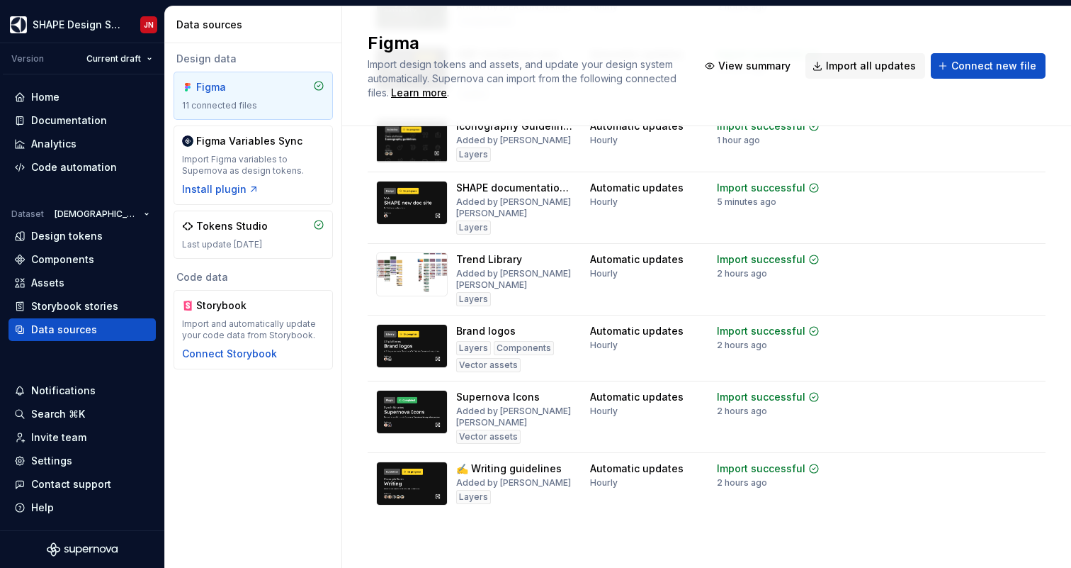
click at [177, 278] on div "Code data" at bounding box center [253, 277] width 159 height 14
drag, startPoint x: 177, startPoint y: 278, endPoint x: 210, endPoint y: 278, distance: 32.6
click at [203, 278] on div "Code data" at bounding box center [253, 277] width 159 height 14
click at [214, 278] on div "Code data" at bounding box center [253, 277] width 159 height 14
click at [197, 324] on div "Import and automatically update your code data from Storybook." at bounding box center [253, 329] width 142 height 23
